Goal: Task Accomplishment & Management: Manage account settings

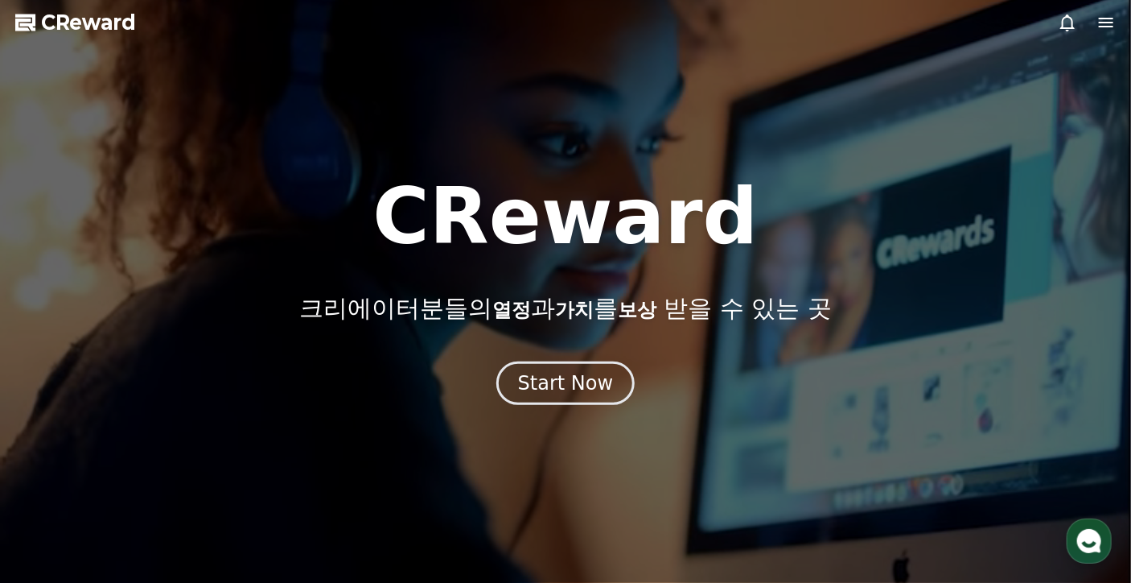
click at [1075, 22] on icon at bounding box center [1067, 22] width 19 height 19
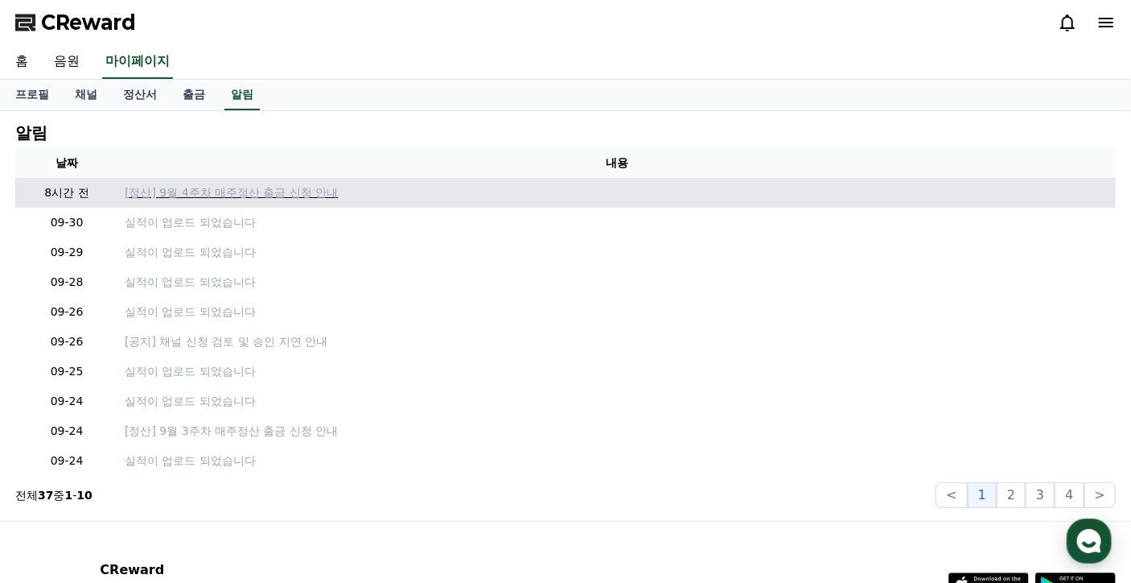
click at [299, 198] on p "[정산] 9월 4주차 매주정산 출금 신청 안내" at bounding box center [617, 192] width 985 height 17
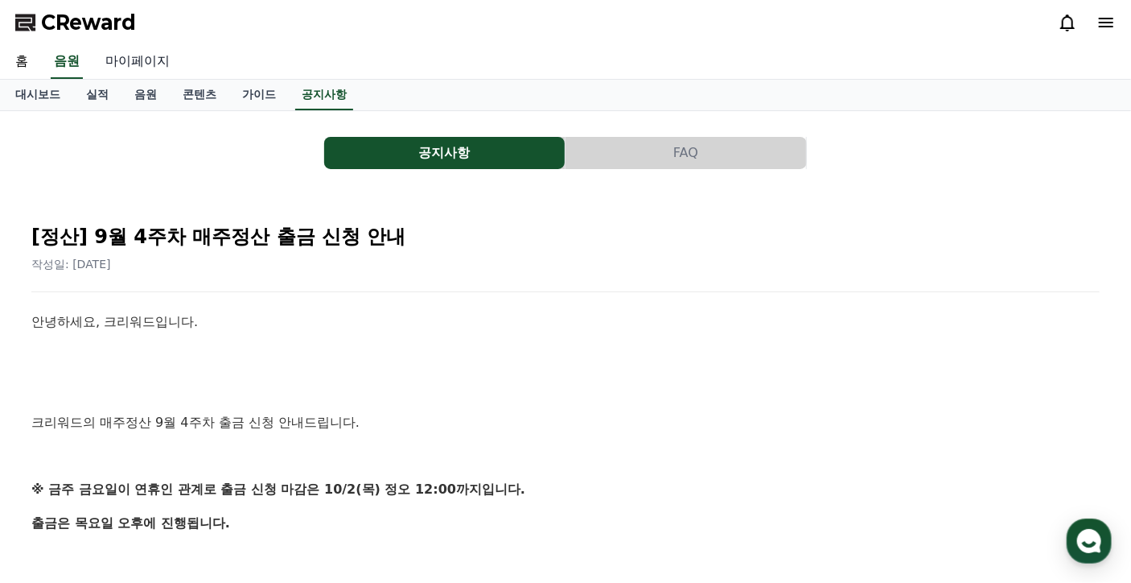
click at [140, 63] on link "마이페이지" at bounding box center [138, 62] width 90 height 34
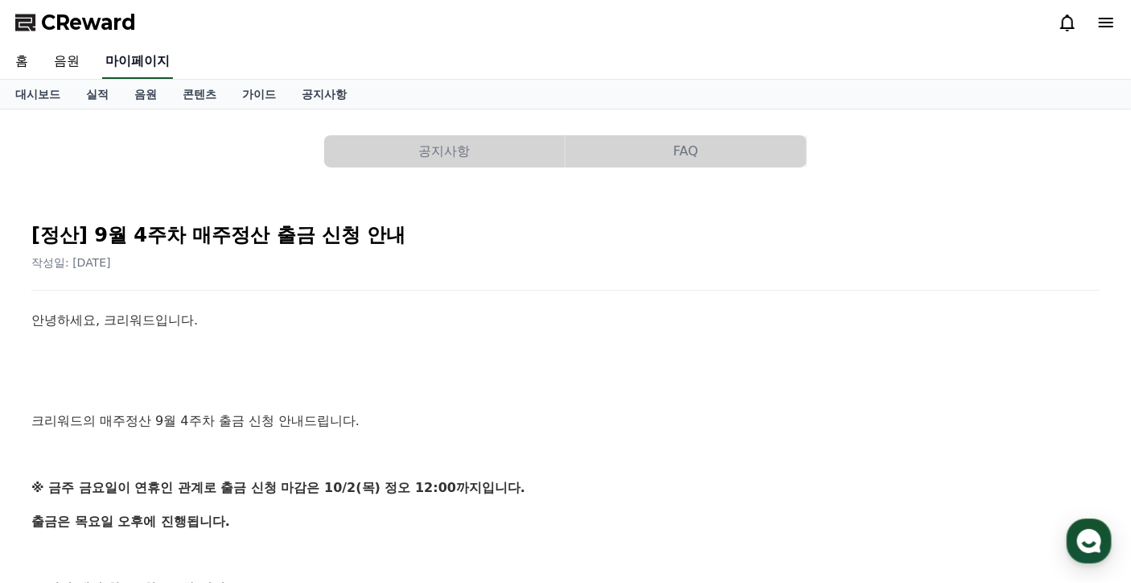
select select "**********"
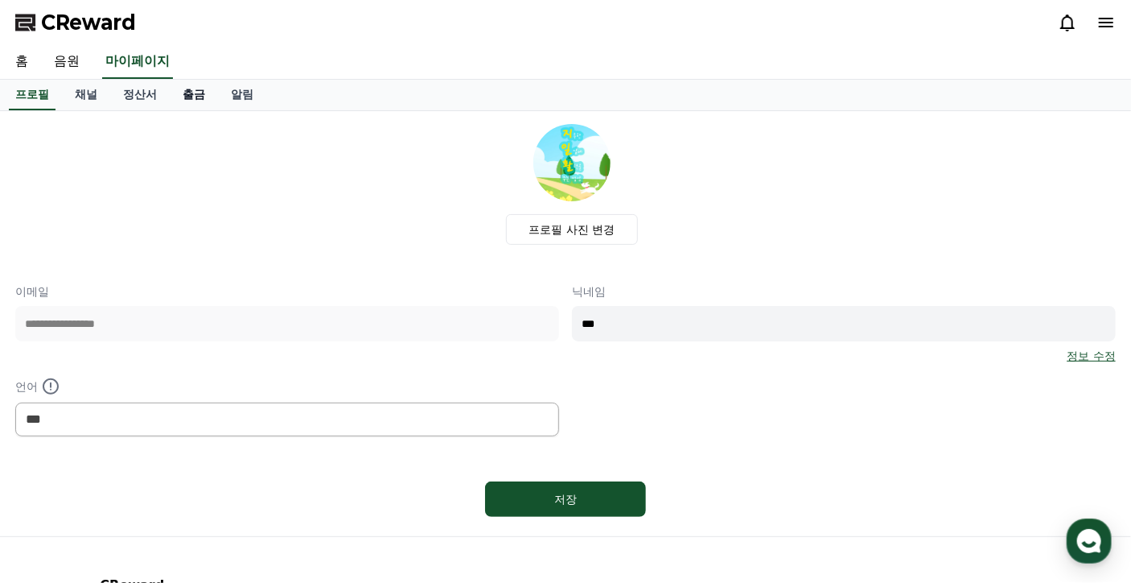
click at [189, 99] on link "출금" at bounding box center [194, 95] width 48 height 31
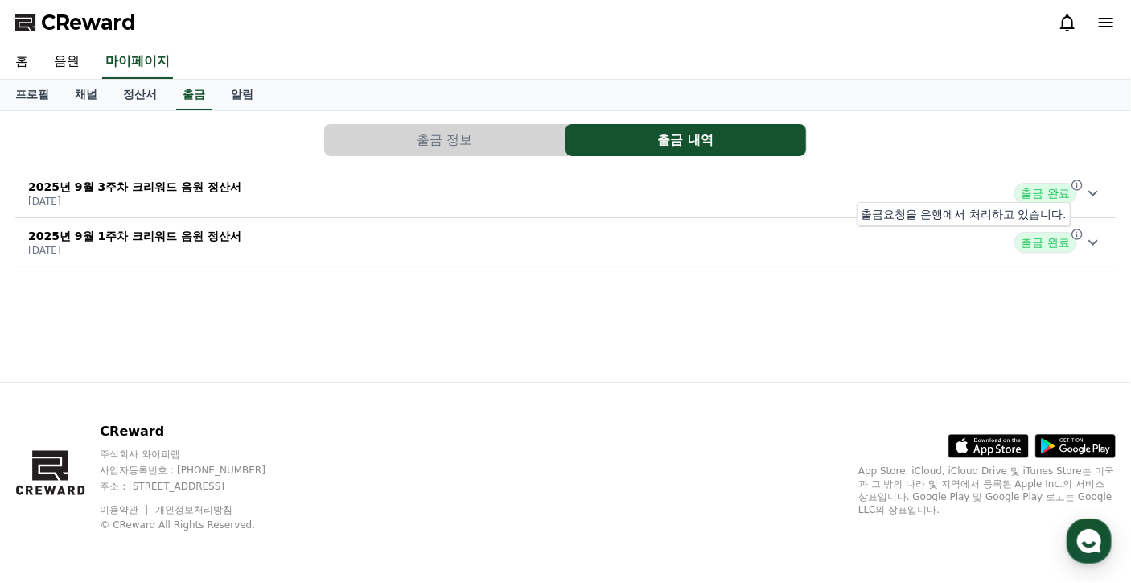
click at [1078, 234] on icon at bounding box center [1077, 234] width 13 height 13
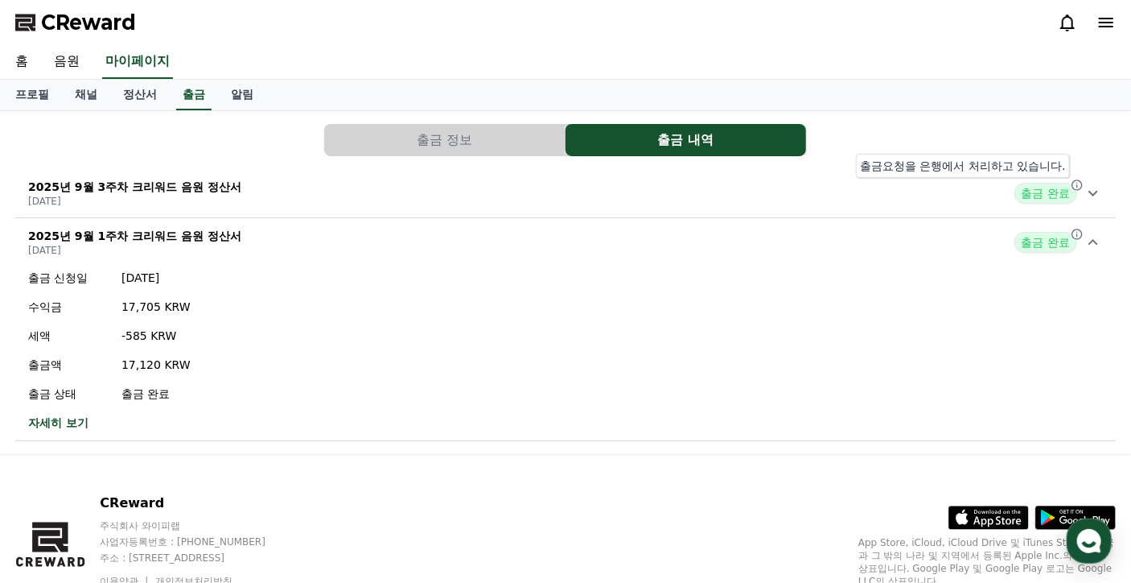
click at [1078, 186] on icon at bounding box center [1077, 184] width 10 height 10
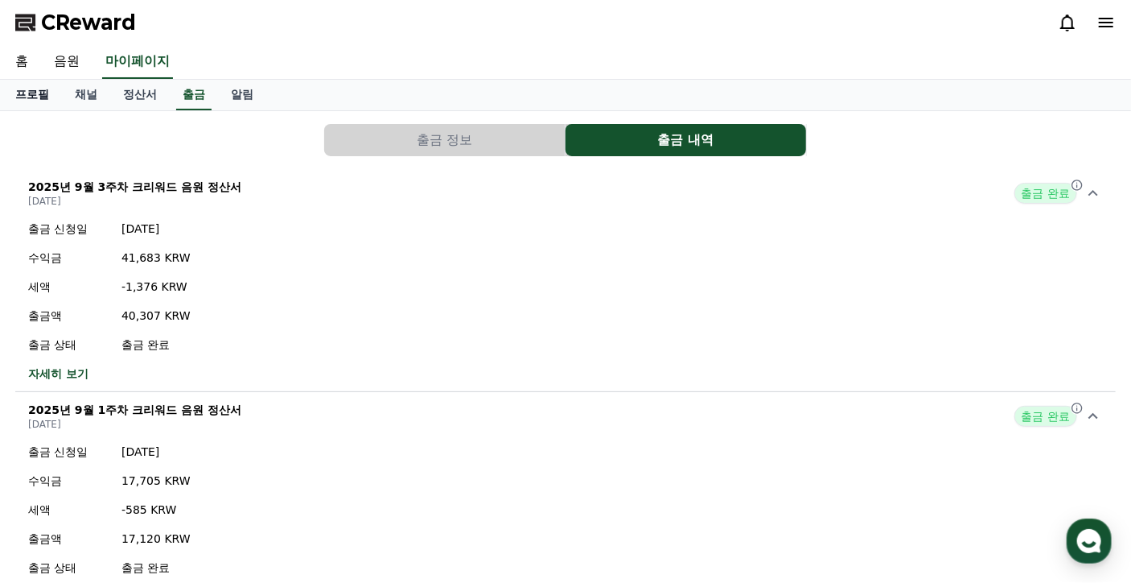
click at [39, 92] on link "프로필" at bounding box center [32, 95] width 60 height 31
select select "**********"
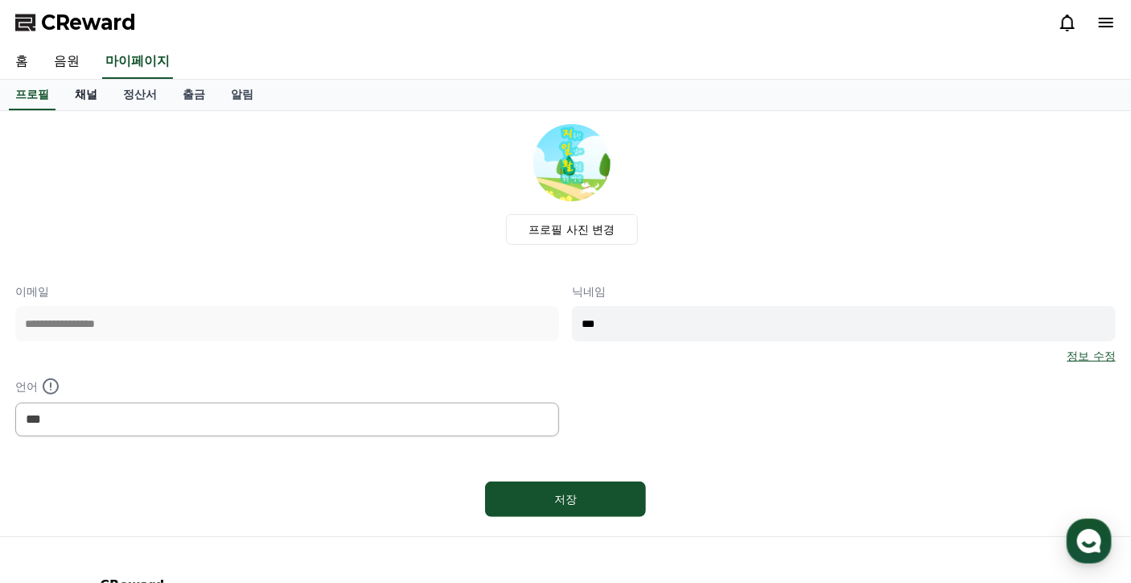
click at [82, 93] on link "채널" at bounding box center [86, 95] width 48 height 31
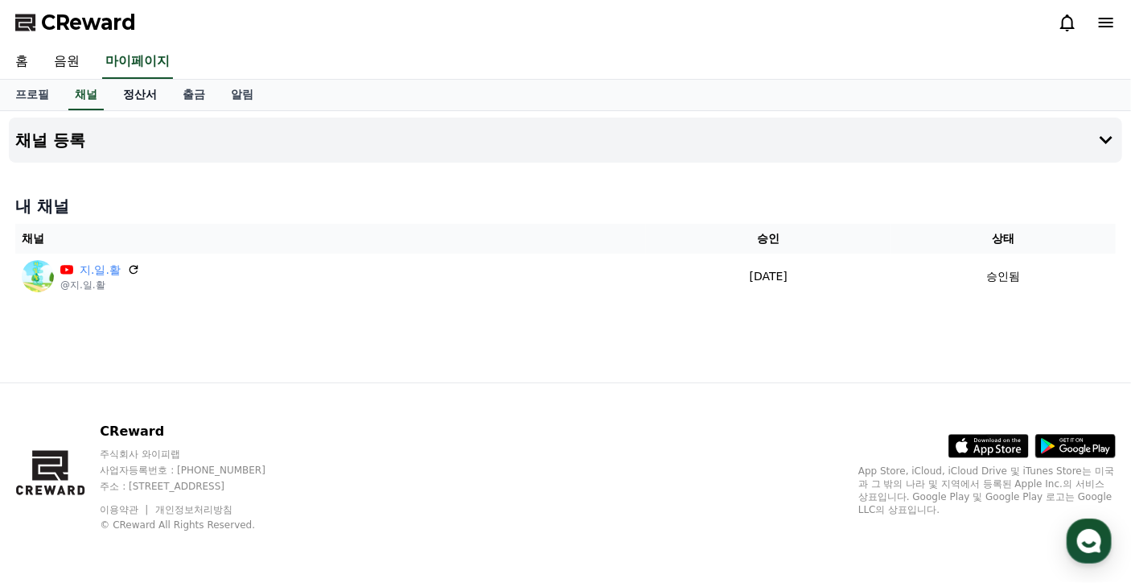
click at [139, 99] on link "정산서" at bounding box center [140, 95] width 60 height 31
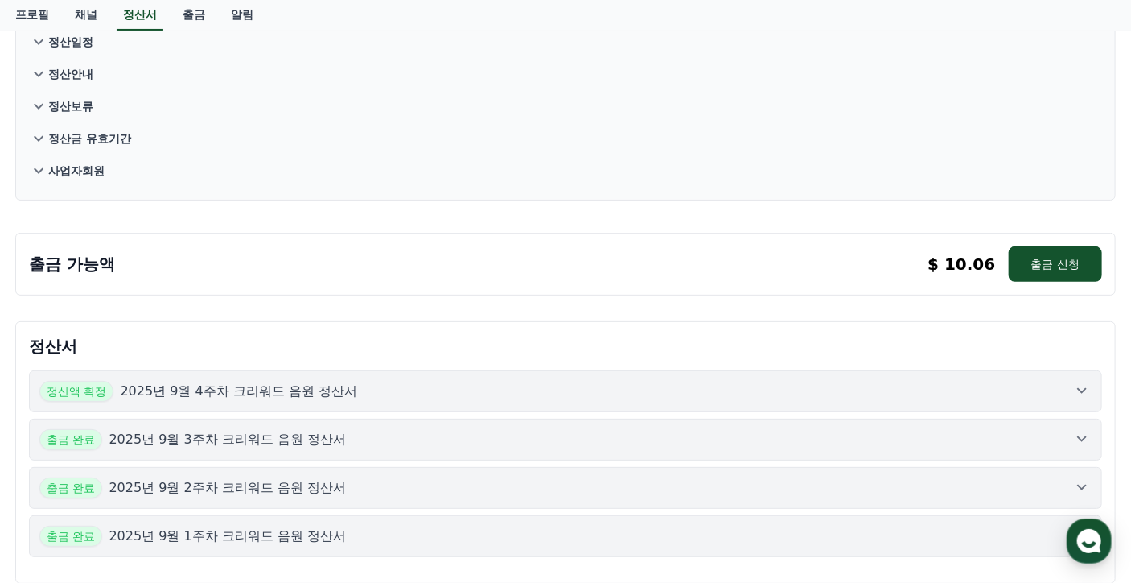
scroll to position [161, 0]
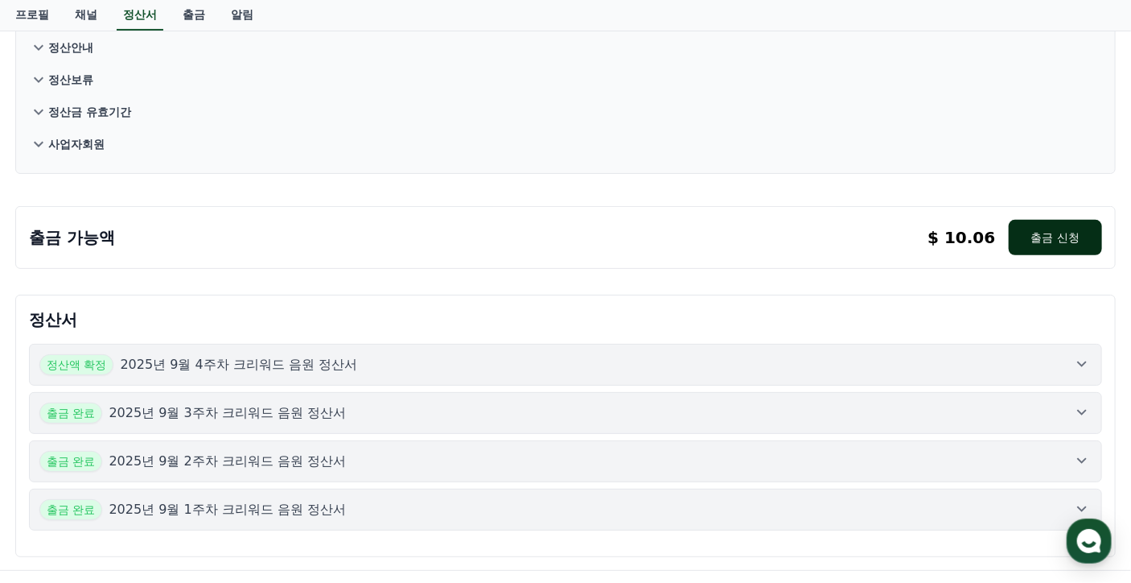
click at [1046, 243] on button "출금 신청" at bounding box center [1055, 237] width 93 height 35
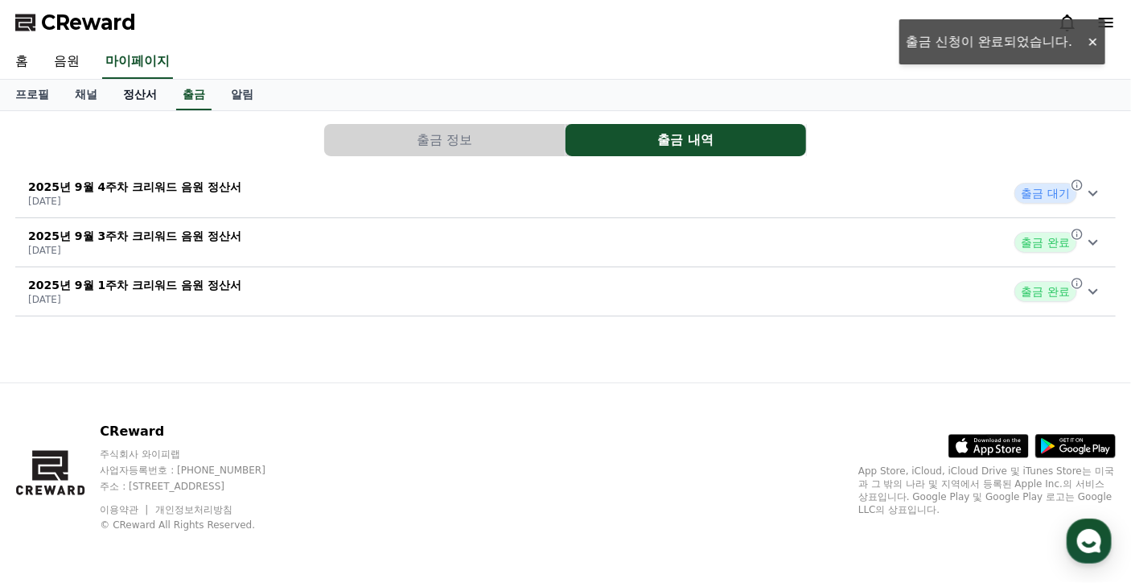
click at [154, 101] on link "정산서" at bounding box center [140, 95] width 60 height 31
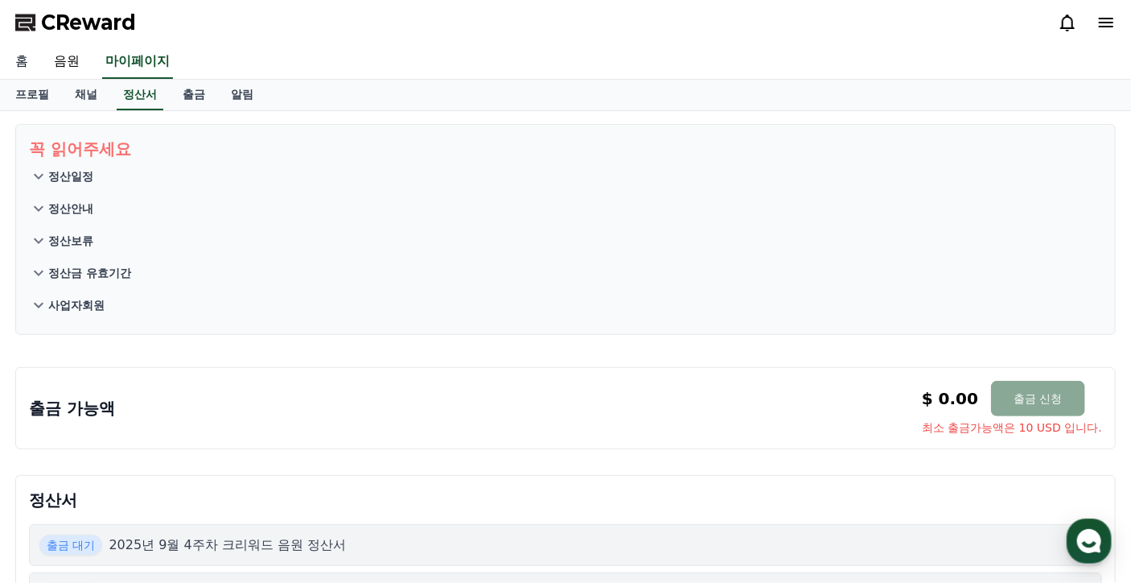
click at [12, 59] on link "홈" at bounding box center [21, 62] width 39 height 34
